Goal: Task Accomplishment & Management: Use online tool/utility

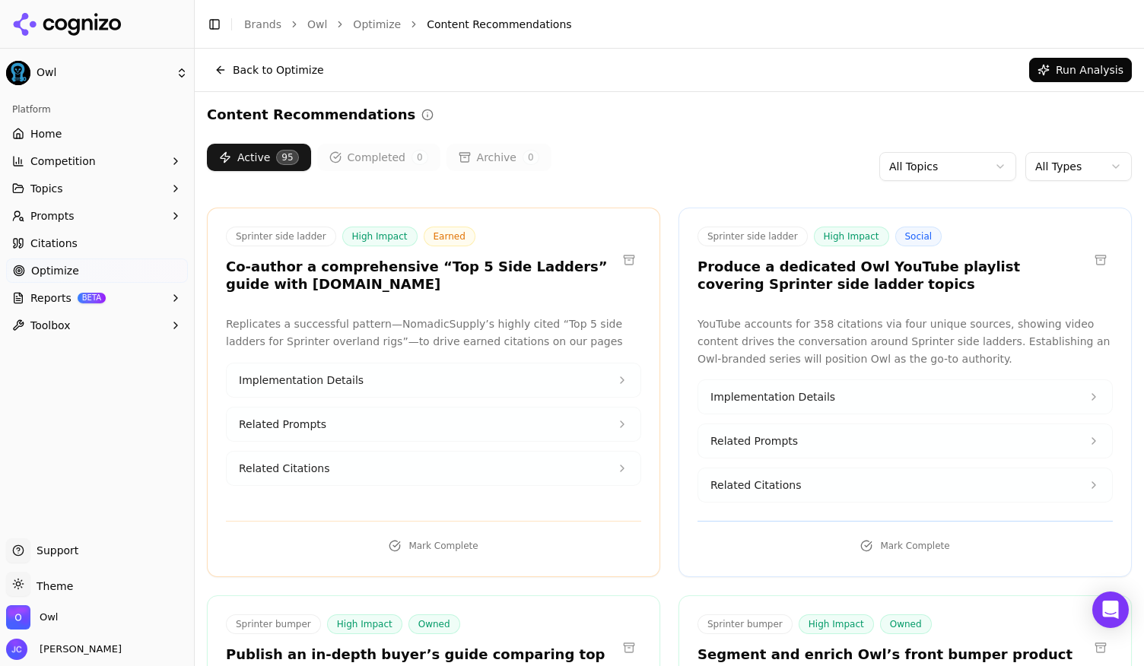
click at [78, 142] on link "Home" at bounding box center [97, 134] width 182 height 24
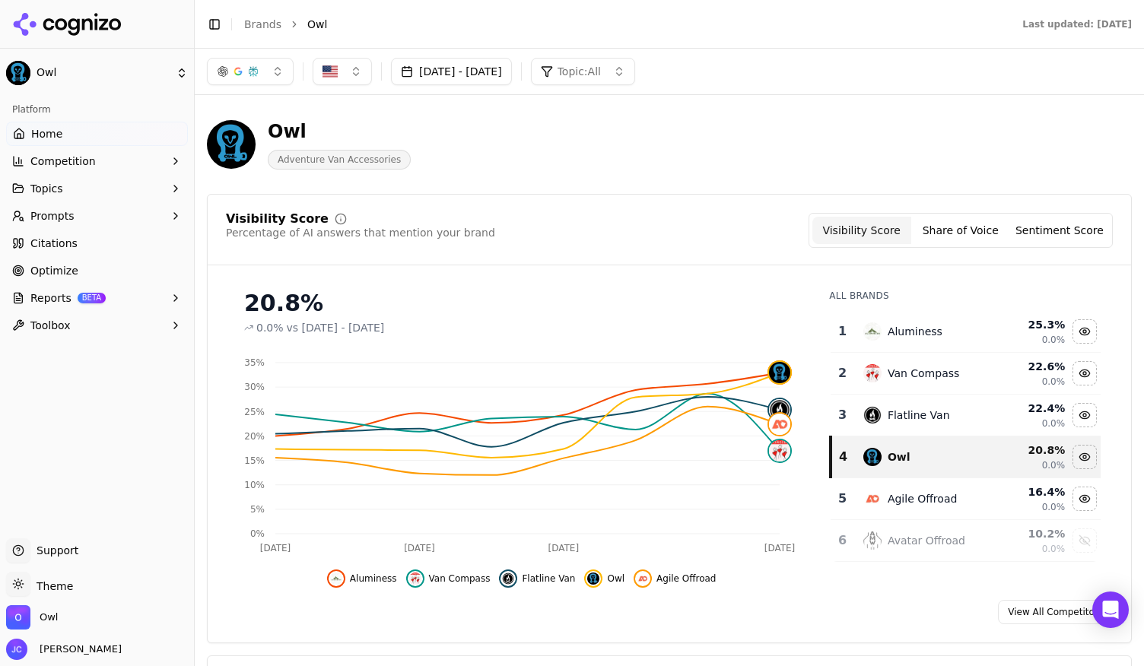
click at [1054, 230] on button "Sentiment Score" at bounding box center [1059, 230] width 99 height 27
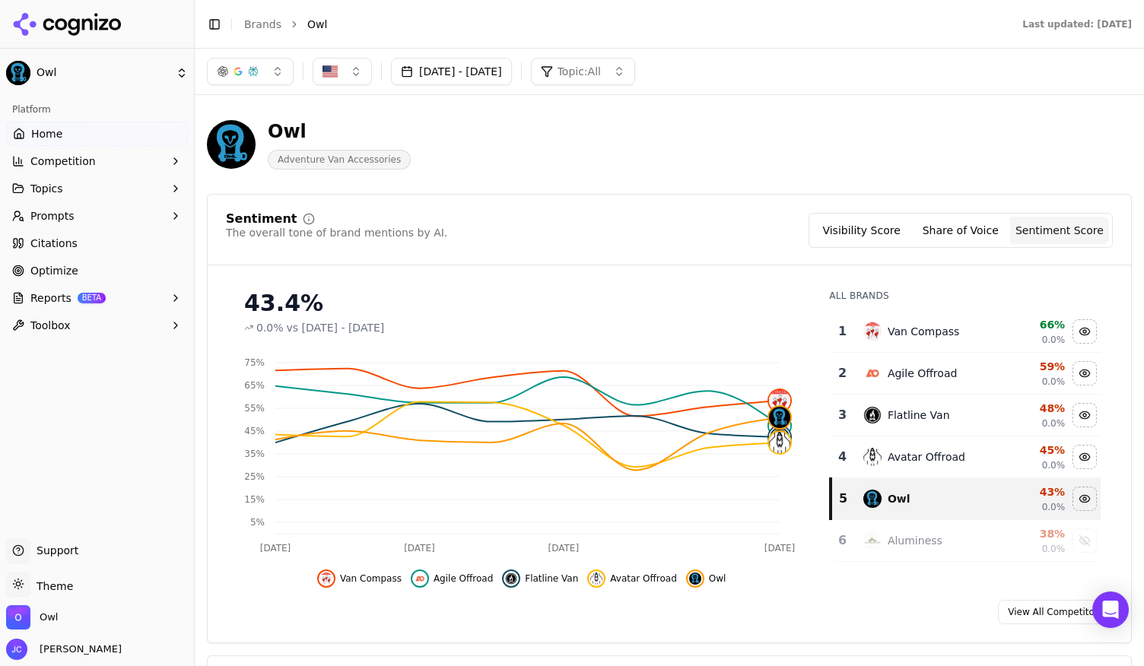
click at [875, 223] on button "Visibility Score" at bounding box center [861, 230] width 99 height 27
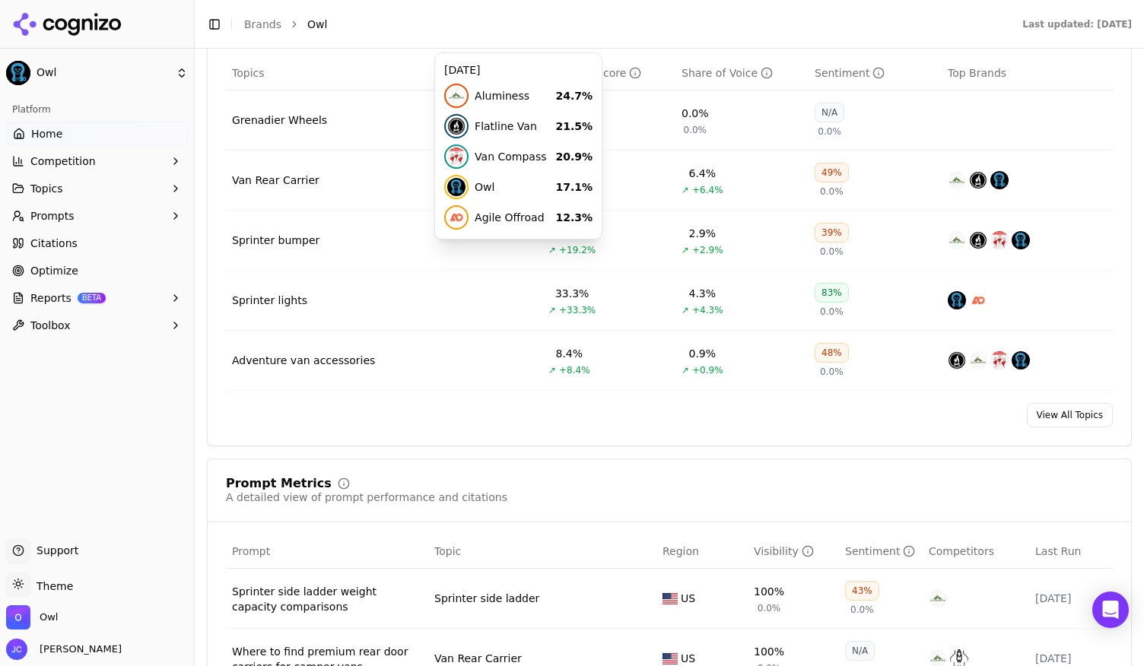
scroll to position [676, 0]
click at [1050, 413] on link "View All Topics" at bounding box center [1070, 414] width 86 height 24
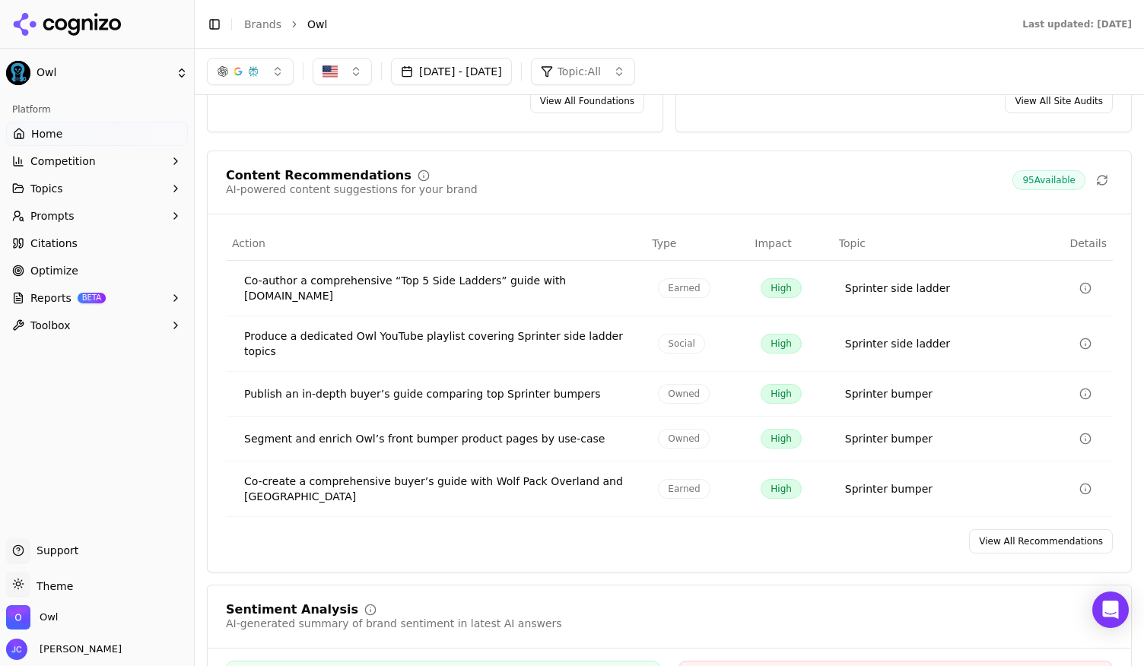
scroll to position [2219, 0]
click at [157, 191] on button "Topics" at bounding box center [97, 188] width 182 height 24
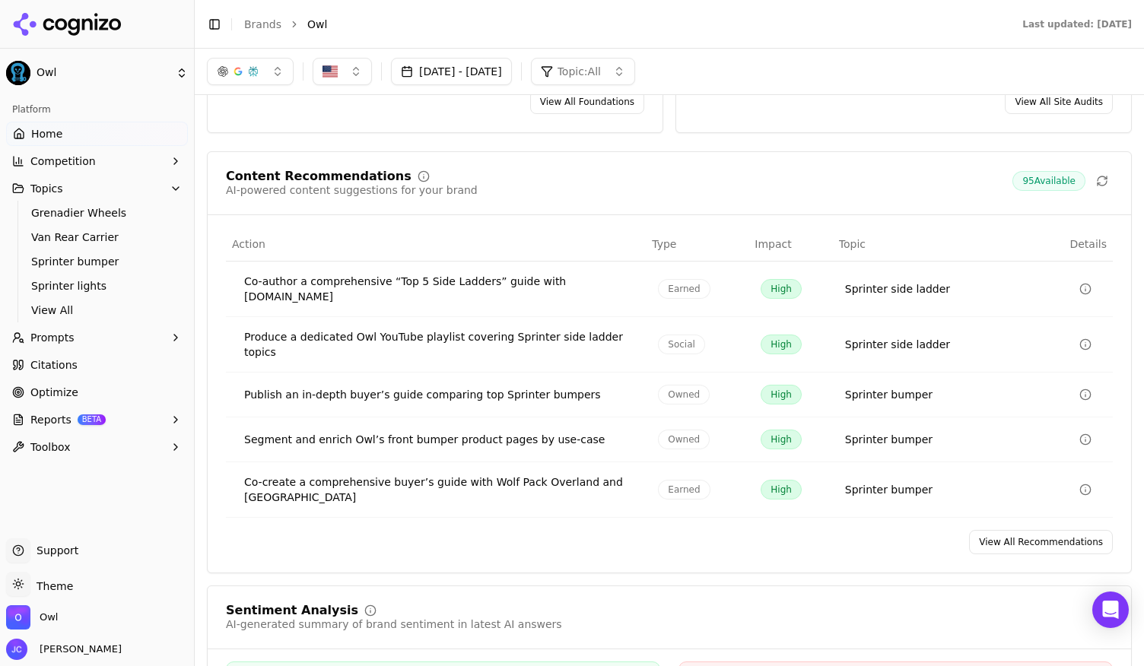
click at [170, 341] on icon "button" at bounding box center [176, 338] width 12 height 12
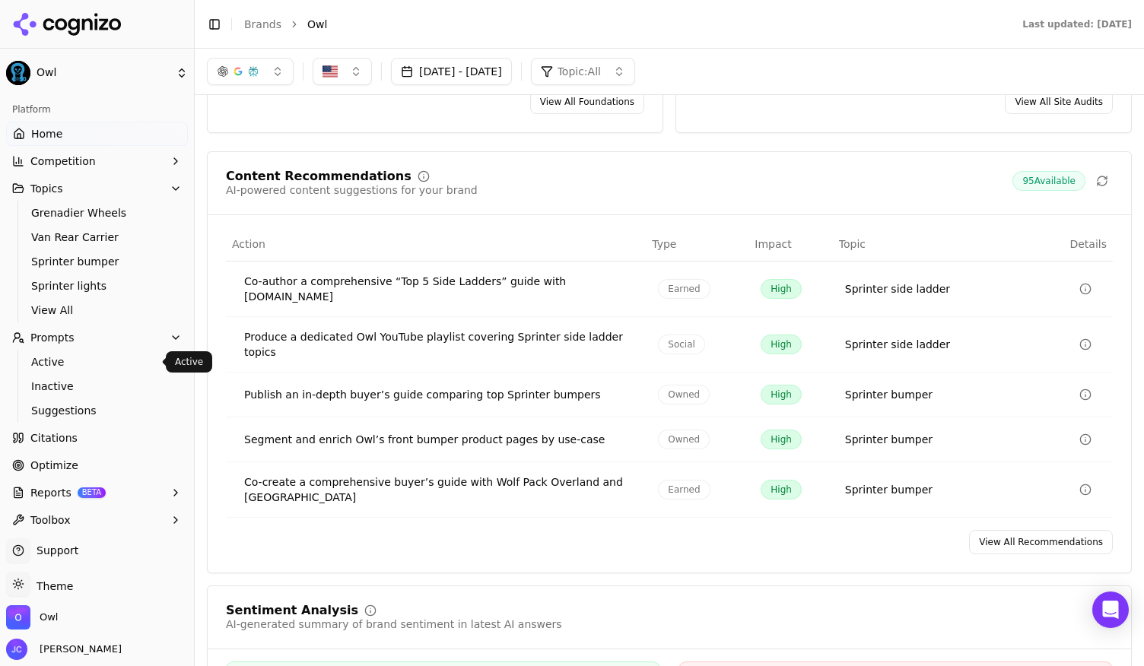
click at [59, 367] on span "Active" at bounding box center [97, 361] width 132 height 15
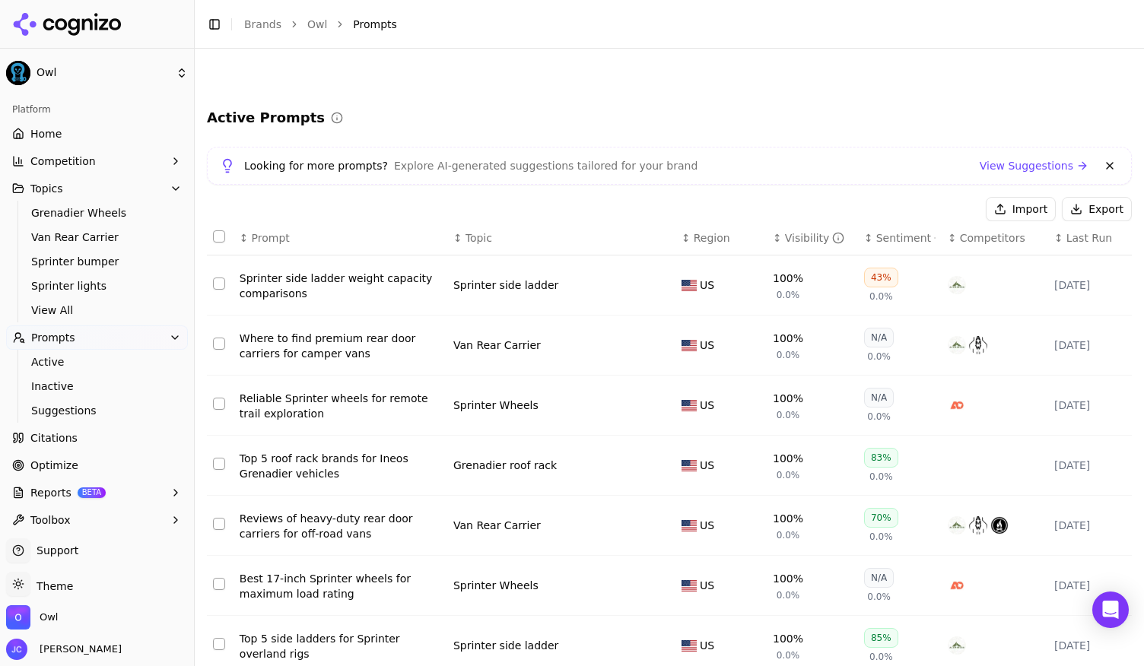
scroll to position [240, 0]
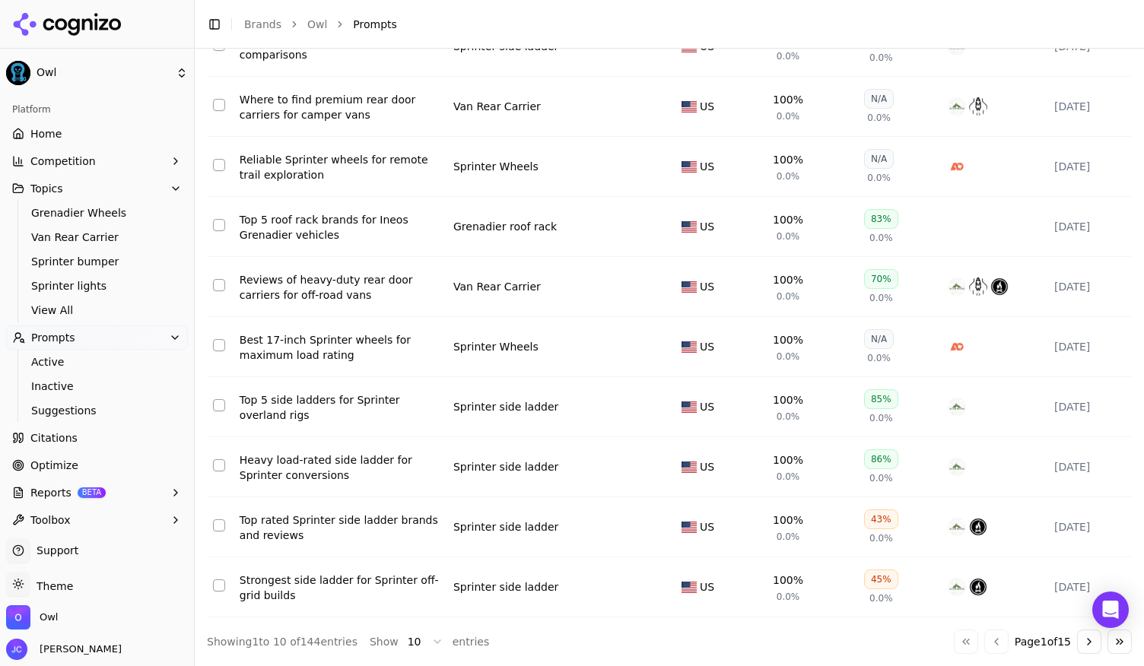
click at [1079, 637] on button "Go to next page" at bounding box center [1089, 642] width 24 height 24
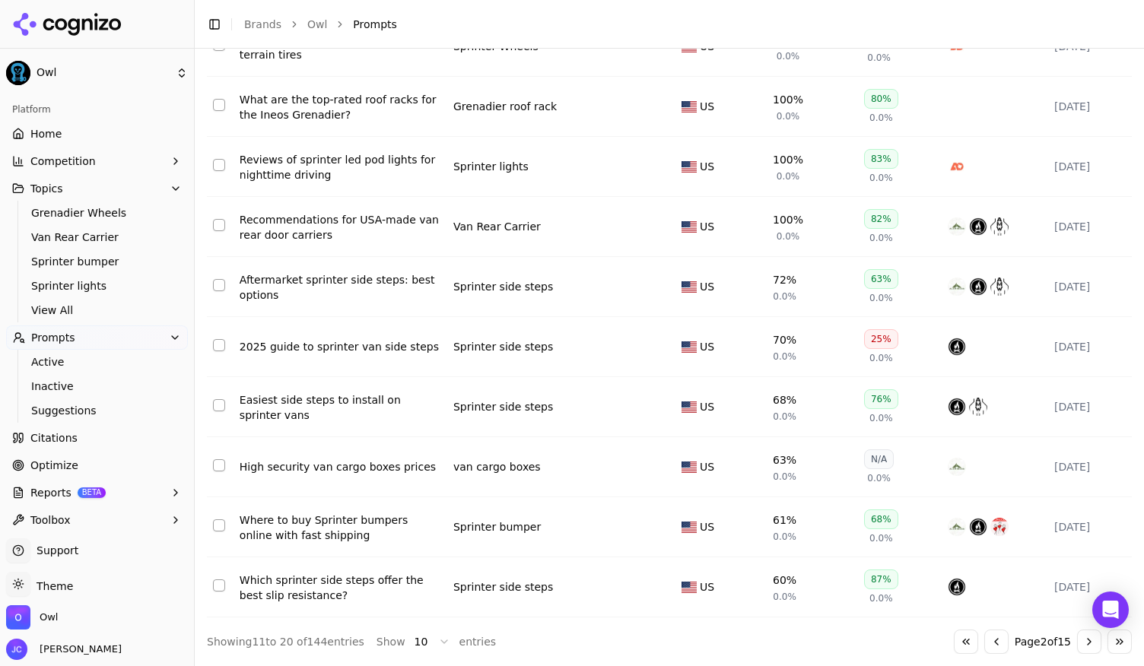
click at [1077, 641] on button "Go to next page" at bounding box center [1089, 642] width 24 height 24
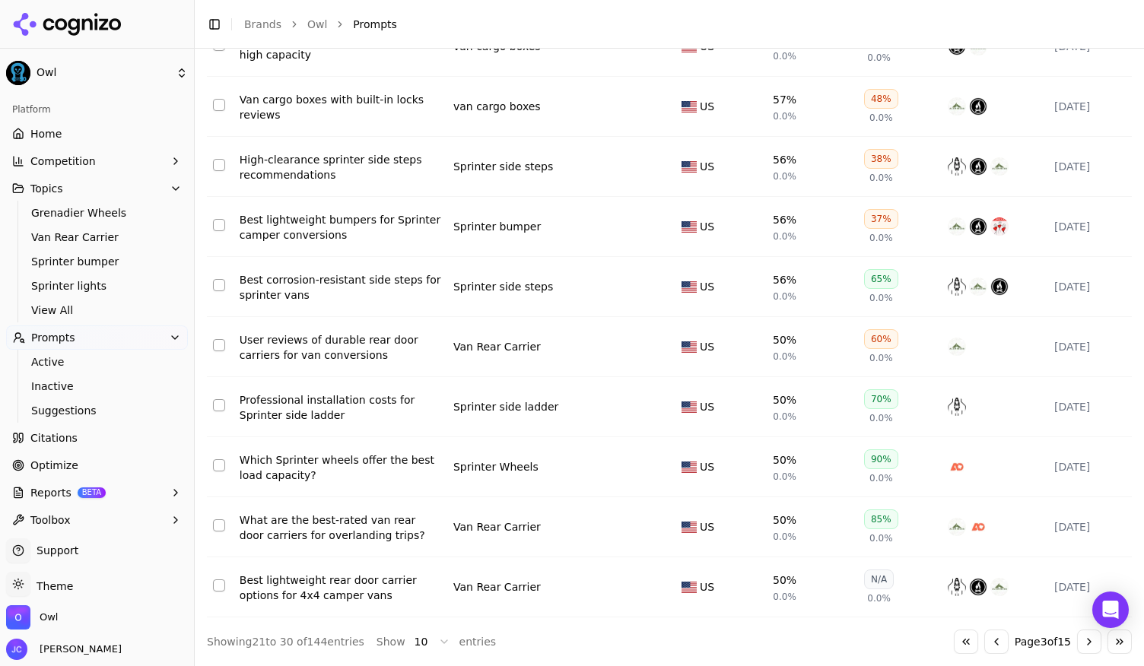
click at [993, 648] on button "Go to previous page" at bounding box center [996, 642] width 24 height 24
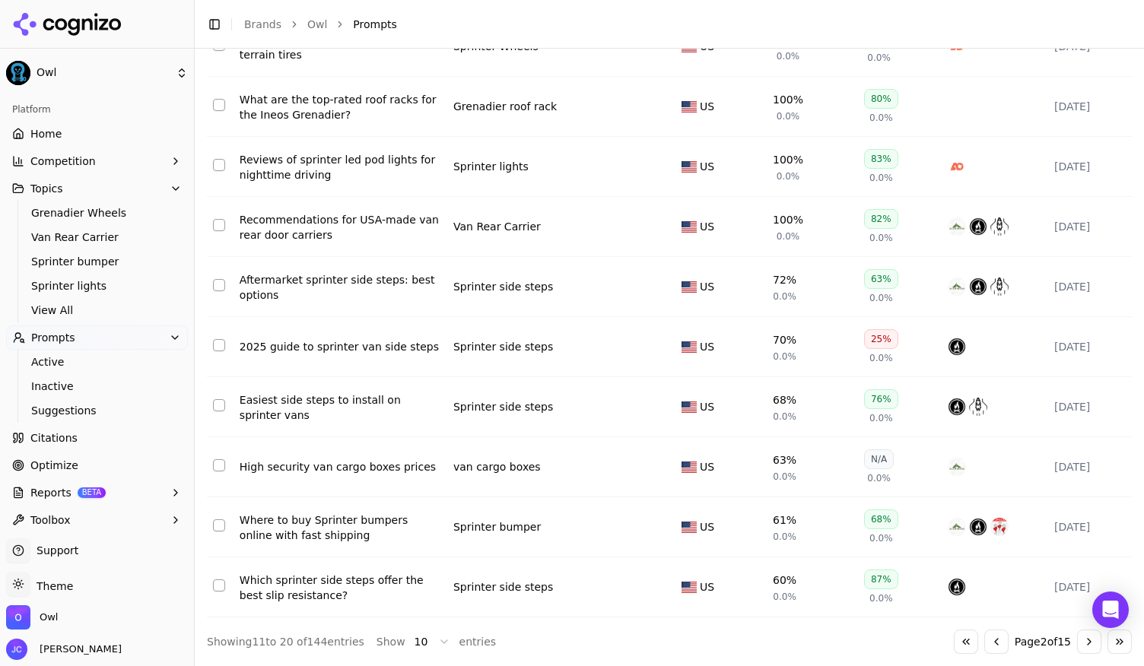
click at [993, 648] on button "Go to previous page" at bounding box center [996, 642] width 24 height 24
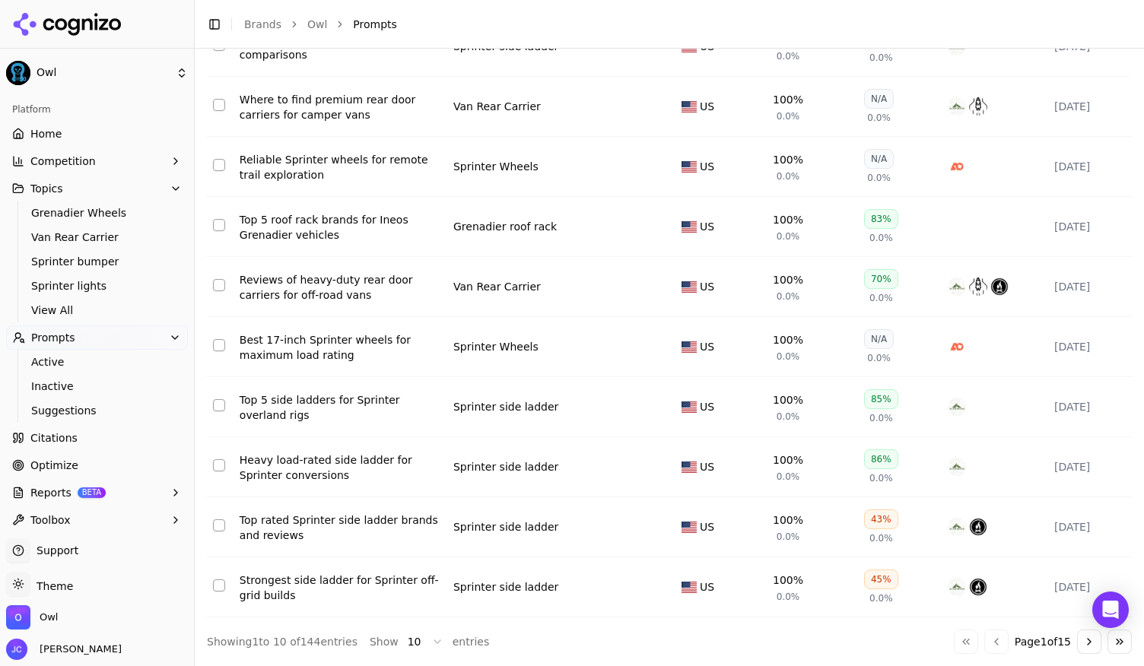
click at [1108, 641] on button "Go to last page" at bounding box center [1120, 642] width 24 height 24
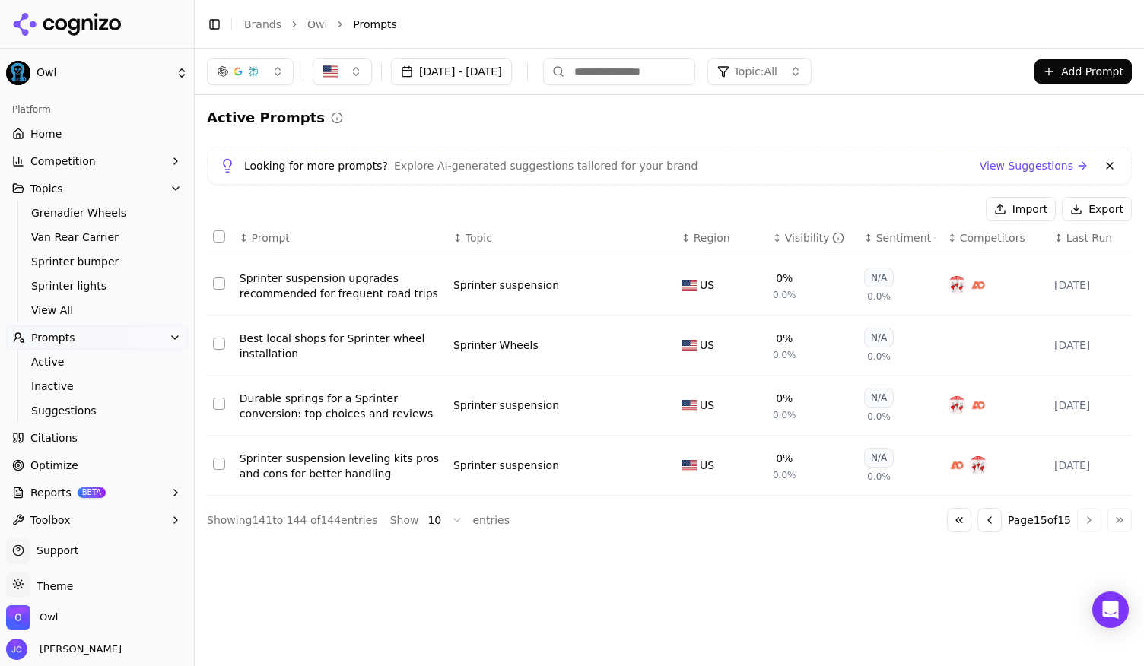
scroll to position [0, 0]
click at [990, 528] on button "Go to previous page" at bounding box center [990, 520] width 24 height 24
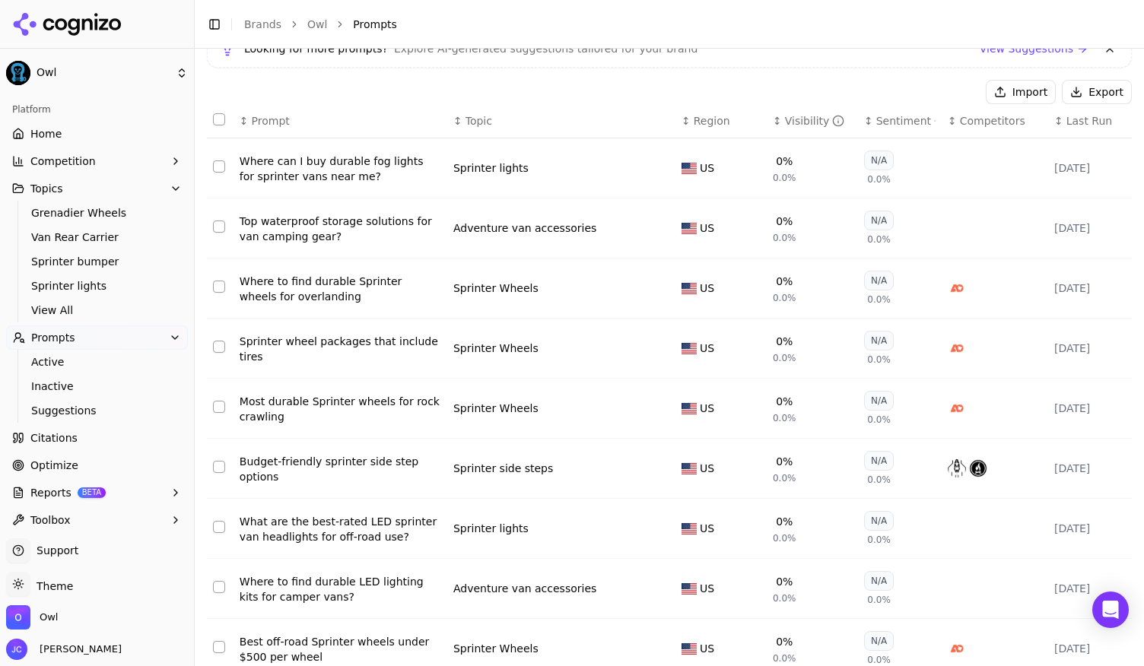
scroll to position [118, 0]
click at [948, 346] on img "Data table" at bounding box center [957, 348] width 18 height 18
click at [219, 347] on button "Select row 134" at bounding box center [219, 346] width 12 height 12
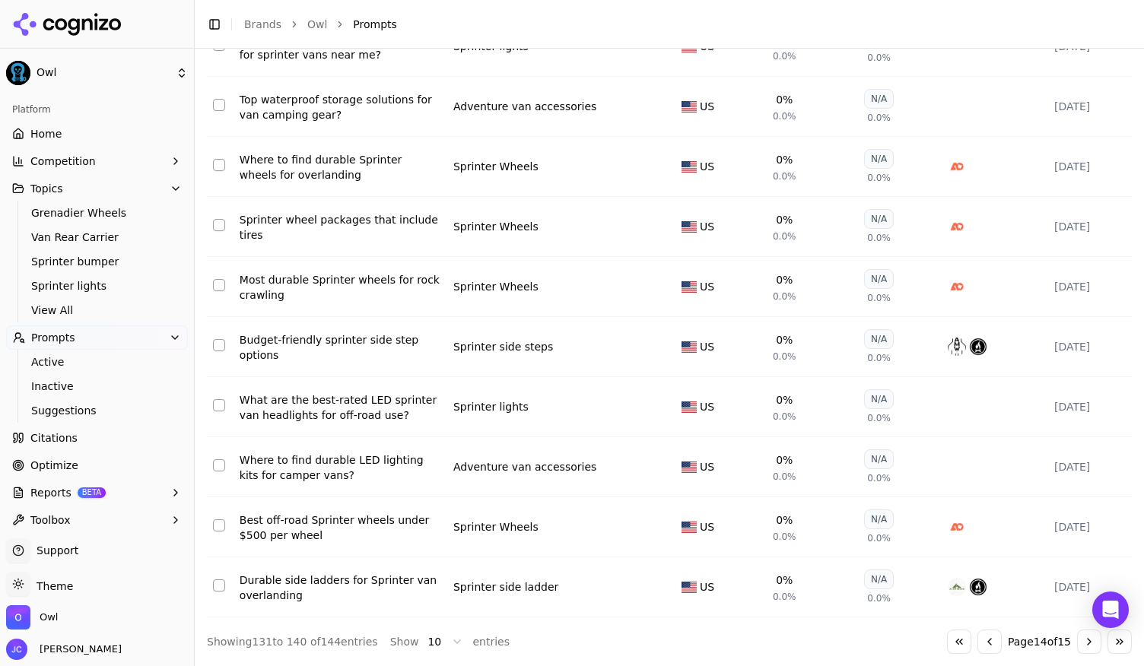
click at [978, 644] on button "Go to previous page" at bounding box center [990, 642] width 24 height 24
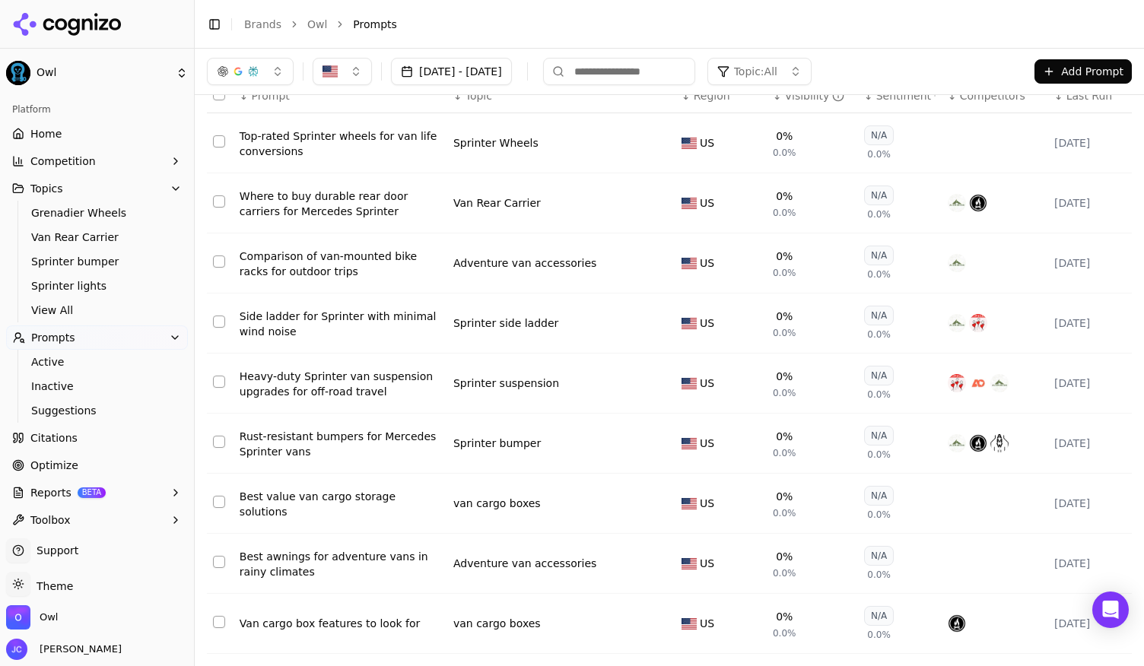
scroll to position [0, 0]
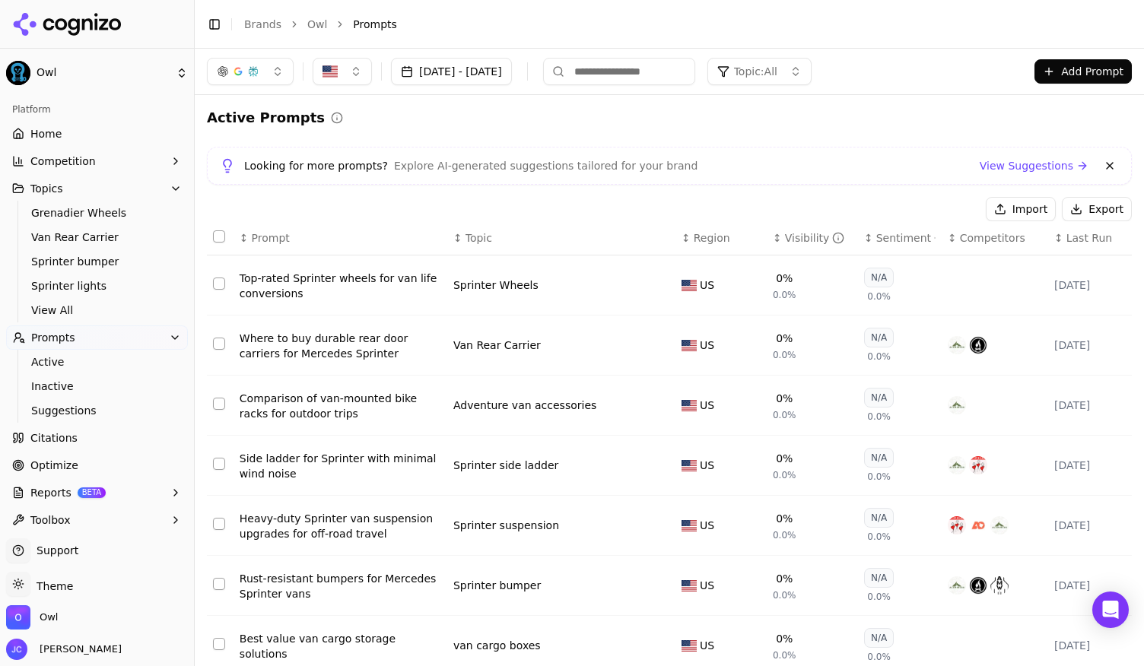
click at [1040, 68] on button "Add Prompt" at bounding box center [1083, 71] width 97 height 24
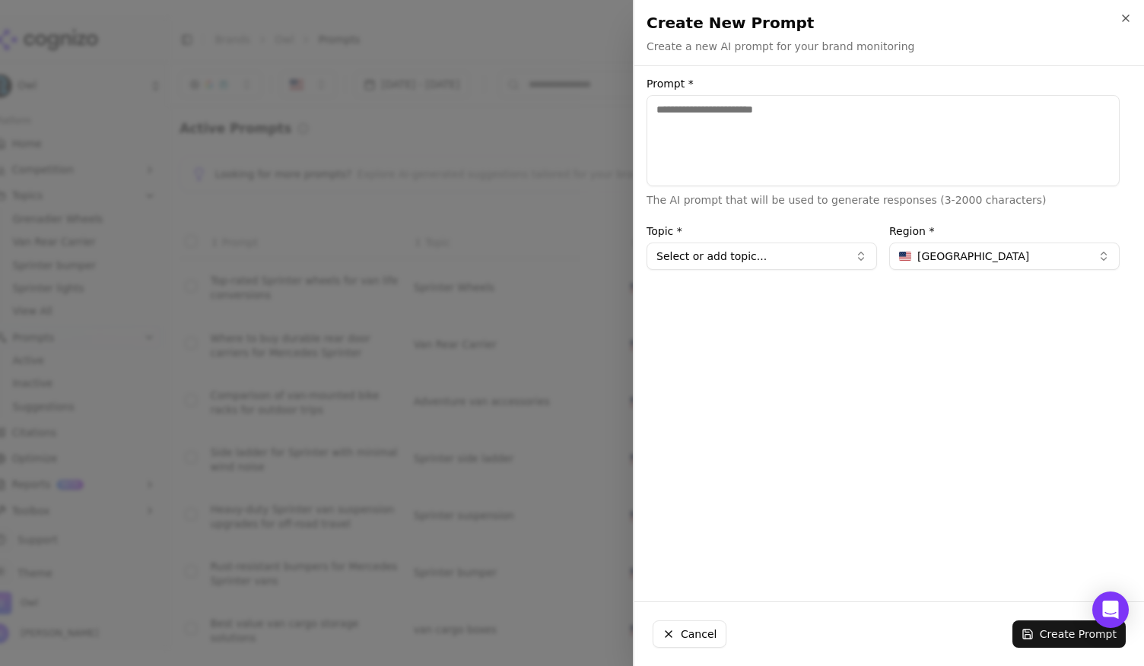
click at [1133, 22] on div "Create New Prompt Create a new AI prompt for your brand monitoring Unsaved chan…" at bounding box center [889, 32] width 510 height 65
click at [1123, 18] on icon "button" at bounding box center [1126, 18] width 12 height 12
